Goal: Navigation & Orientation: Understand site structure

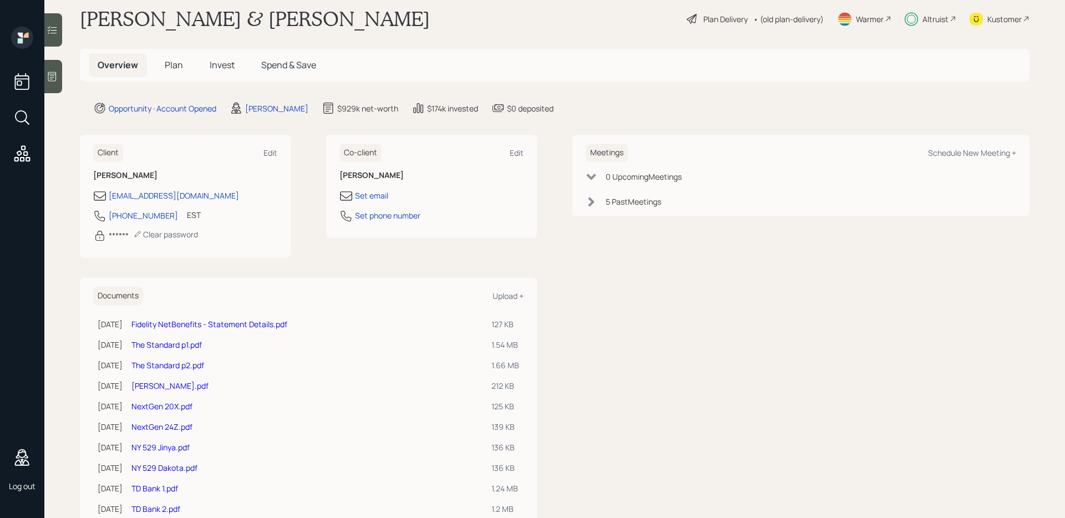
scroll to position [19, 0]
click at [169, 57] on h5 "Plan" at bounding box center [174, 66] width 36 height 24
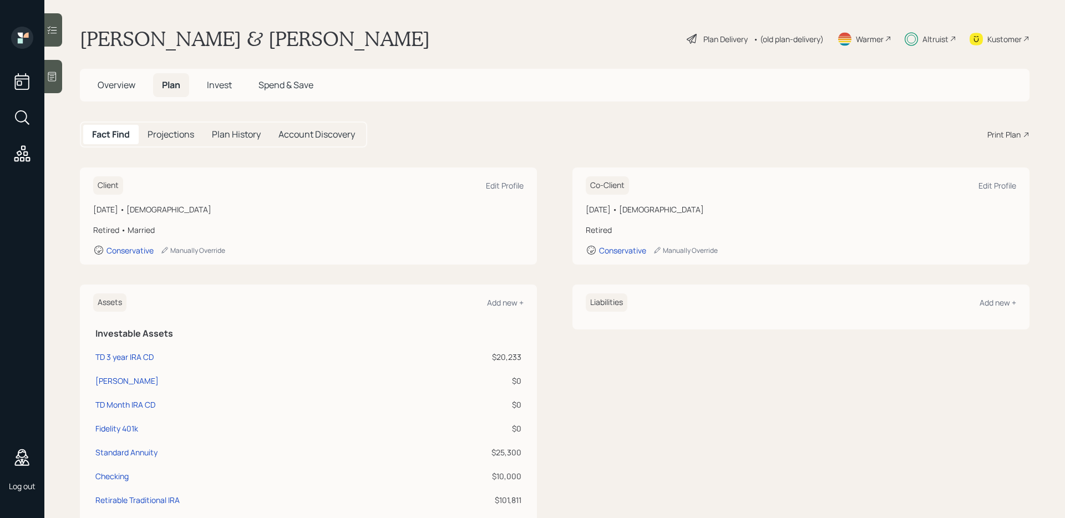
click at [121, 86] on span "Overview" at bounding box center [117, 85] width 38 height 12
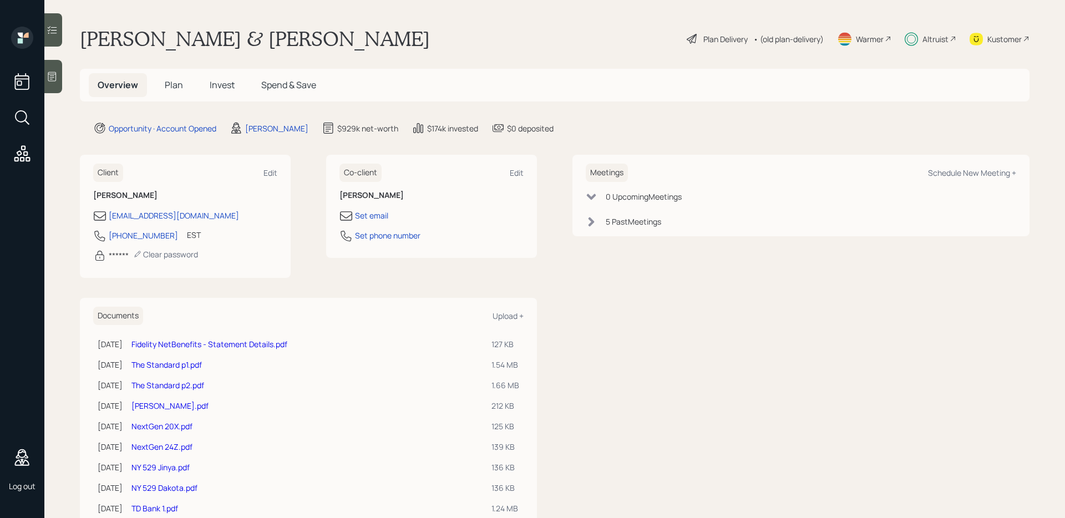
click at [219, 90] on span "Invest" at bounding box center [222, 85] width 25 height 12
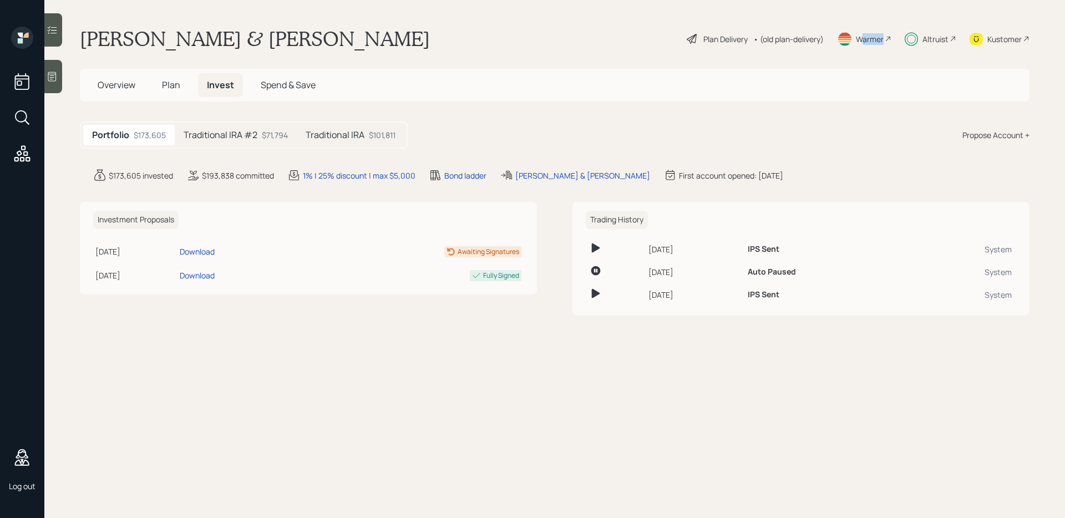
click at [860, 45] on div "Warmer" at bounding box center [864, 39] width 53 height 24
